Goal: Task Accomplishment & Management: Complete application form

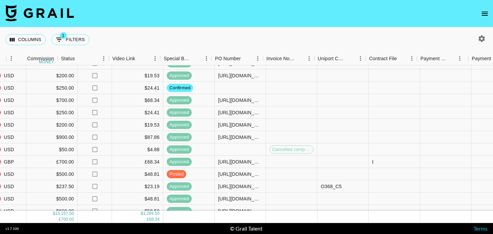
scroll to position [92, 644]
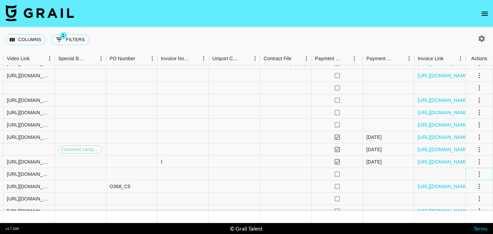
click at [477, 172] on icon "select merge strategy" at bounding box center [479, 174] width 8 height 8
click at [467, 160] on div "Approve" at bounding box center [464, 160] width 21 height 8
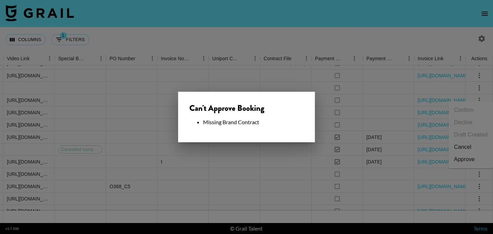
click at [221, 123] on li "Missing Brand Contract" at bounding box center [253, 122] width 101 height 7
click at [271, 161] on div at bounding box center [246, 117] width 493 height 234
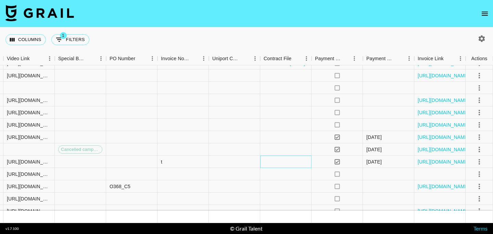
click at [282, 164] on div at bounding box center [285, 162] width 51 height 12
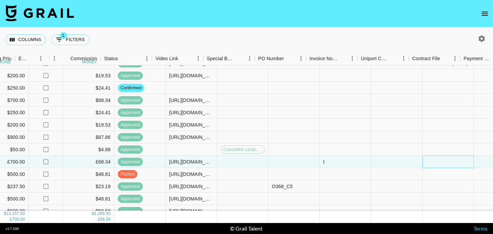
scroll to position [92, 530]
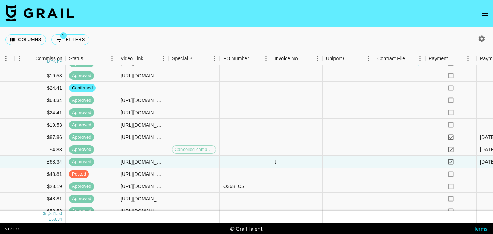
click at [389, 164] on div at bounding box center [399, 162] width 51 height 12
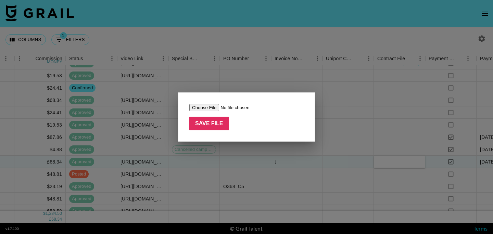
click at [207, 110] on input "file" at bounding box center [232, 107] width 87 height 7
type input "C:\fakepath\ethandressen-GOOTUCH Influencer Agreement (1).pdf"
click at [207, 124] on input "Save File" at bounding box center [209, 124] width 40 height 14
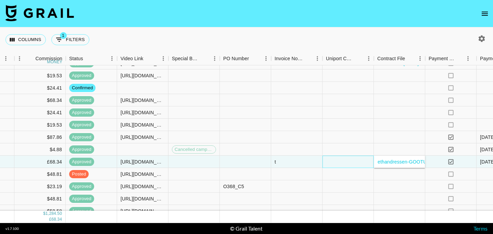
click at [342, 161] on div at bounding box center [348, 162] width 51 height 12
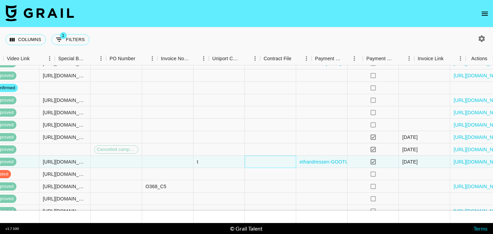
scroll to position [92, 644]
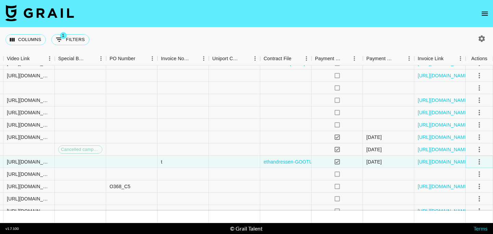
click at [480, 162] on icon "select merge strategy" at bounding box center [479, 162] width 8 height 8
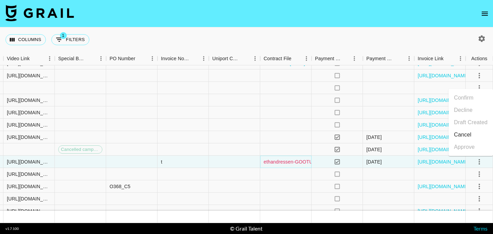
click at [287, 163] on link "ethandressen-GOOTUCH Influencer Agreement (1).pdf" at bounding box center [324, 162] width 120 height 7
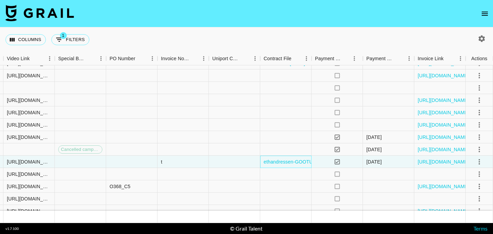
click at [262, 166] on div "ethandressen-GOOTUCH Influencer Agreement (1).pdf" at bounding box center [285, 162] width 51 height 12
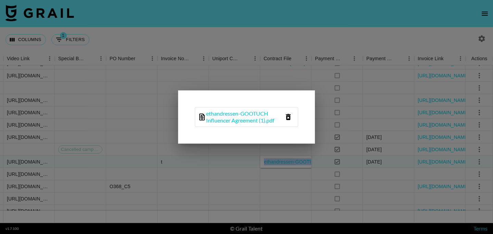
click at [289, 116] on icon "delete file" at bounding box center [288, 117] width 5 height 6
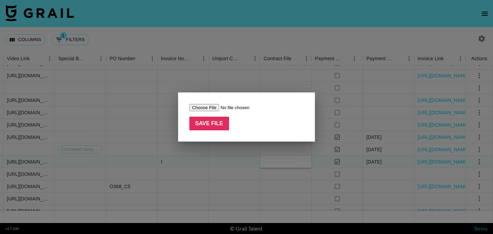
click at [273, 174] on div at bounding box center [246, 117] width 493 height 234
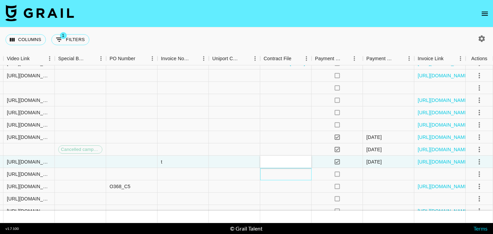
click at [273, 174] on div at bounding box center [285, 174] width 51 height 12
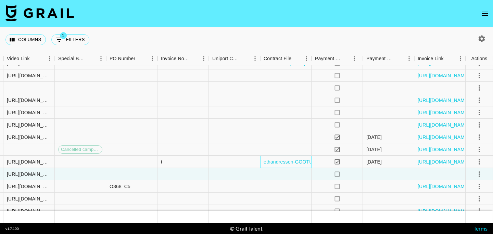
click at [261, 165] on div "ethandressen-GOOTUCH Influencer Agreement (1).pdf" at bounding box center [285, 162] width 51 height 12
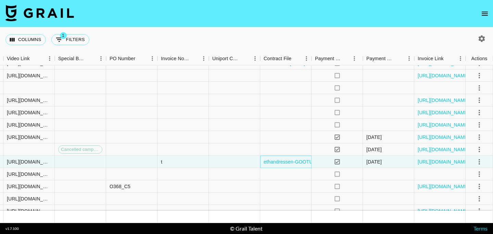
click at [261, 166] on div "ethandressen-GOOTUCH Influencer Agreement (1).pdf" at bounding box center [285, 162] width 51 height 12
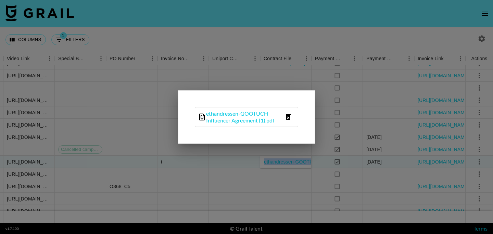
click at [289, 115] on icon "delete file" at bounding box center [288, 117] width 5 height 6
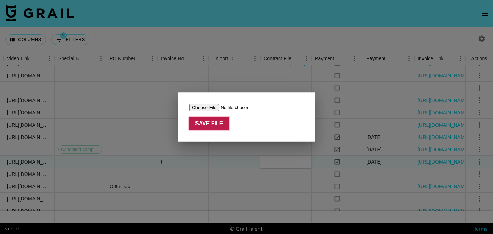
click at [209, 123] on input "Save File" at bounding box center [209, 124] width 40 height 14
click at [241, 177] on div at bounding box center [246, 117] width 493 height 234
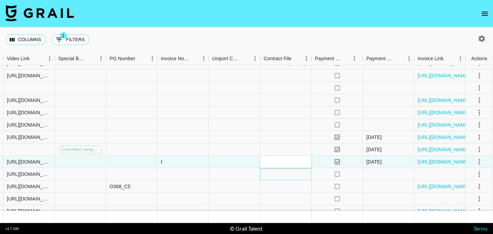
click at [276, 176] on div at bounding box center [285, 174] width 51 height 12
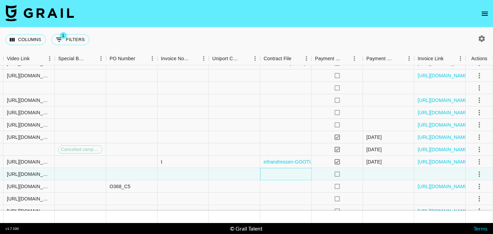
click at [276, 176] on div at bounding box center [285, 174] width 51 height 12
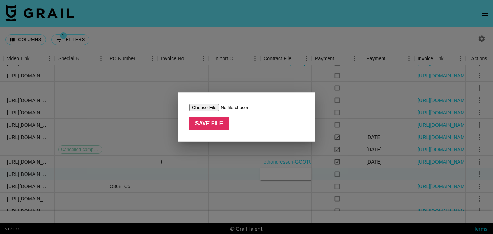
click at [206, 108] on input "file" at bounding box center [232, 107] width 87 height 7
type input "C:\fakepath\ethandressen-GOOTUCH Influencer Agreement (1).pdf"
click at [216, 121] on input "Save File" at bounding box center [209, 124] width 40 height 14
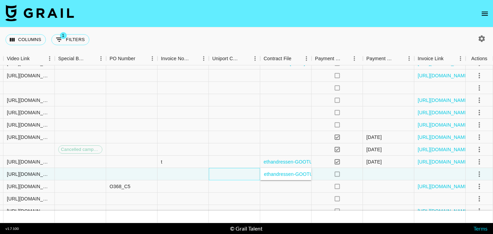
click at [238, 174] on div at bounding box center [234, 174] width 51 height 12
click at [478, 176] on icon "select merge strategy" at bounding box center [479, 174] width 8 height 8
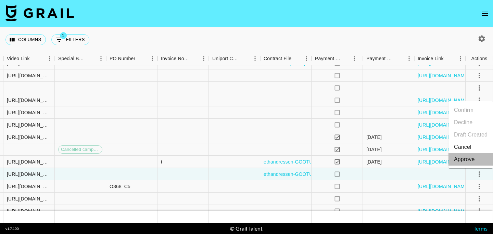
click at [463, 158] on div "Approve" at bounding box center [464, 160] width 21 height 8
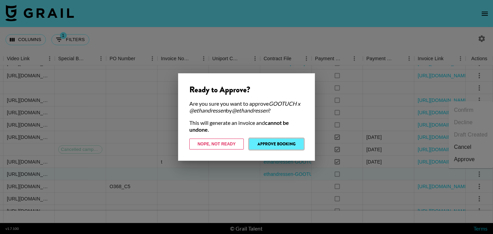
click at [277, 146] on button "Approve Booking" at bounding box center [276, 144] width 54 height 11
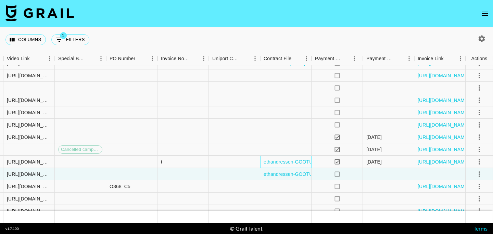
click at [261, 164] on div "ethandressen-GOOTUCH Influencer Agreement (1).pdf" at bounding box center [285, 162] width 51 height 12
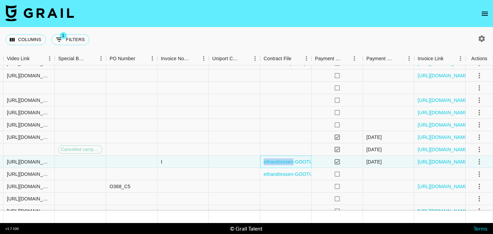
click at [261, 164] on div "ethandressen-GOOTUCH Influencer Agreement (1).pdf" at bounding box center [285, 162] width 51 height 12
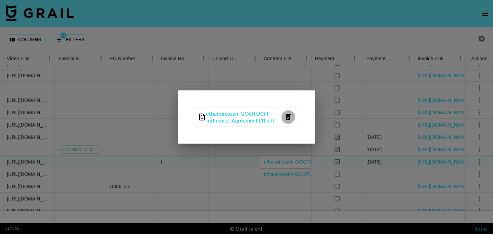
click at [287, 119] on icon "delete file" at bounding box center [288, 117] width 5 height 6
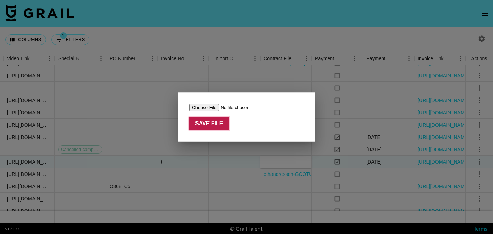
click at [201, 125] on input "Save File" at bounding box center [209, 124] width 40 height 14
